Goal: Transaction & Acquisition: Book appointment/travel/reservation

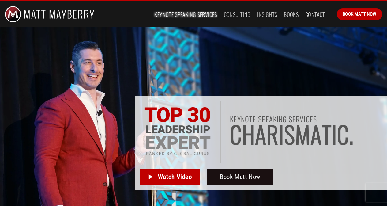
scroll to position [12, 0]
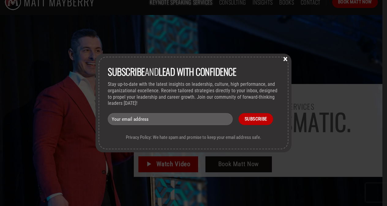
click at [286, 59] on button "×" at bounding box center [285, 59] width 9 height 6
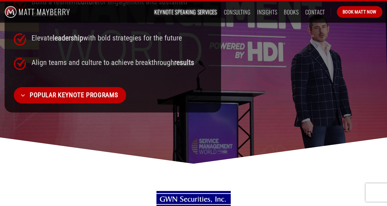
scroll to position [551, 0]
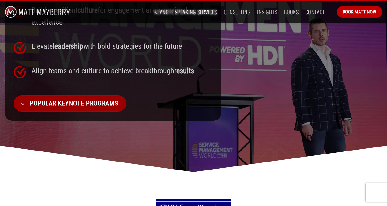
click at [78, 104] on span "Popular Keynote Programs" at bounding box center [74, 103] width 88 height 10
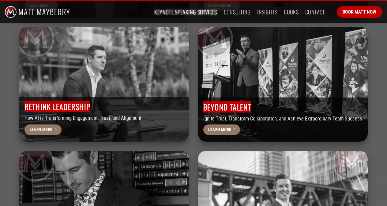
scroll to position [1704, 0]
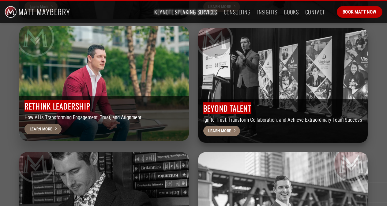
click at [56, 126] on icon at bounding box center [56, 128] width 2 height 5
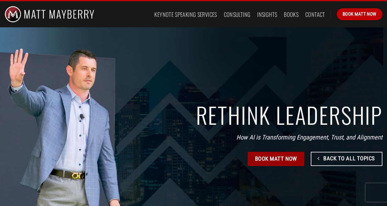
click at [271, 157] on span "Book Matt Now" at bounding box center [276, 158] width 42 height 9
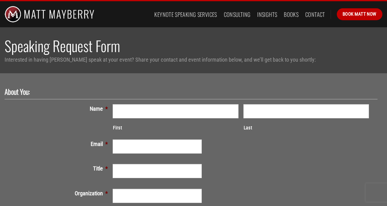
click at [248, 123] on span "Last" at bounding box center [308, 119] width 130 height 30
click at [213, 11] on link "Keynote Speaking Services" at bounding box center [185, 14] width 62 height 11
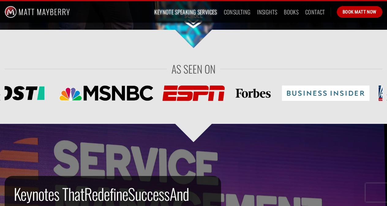
scroll to position [257, 0]
